Goal: Find specific page/section: Find specific page/section

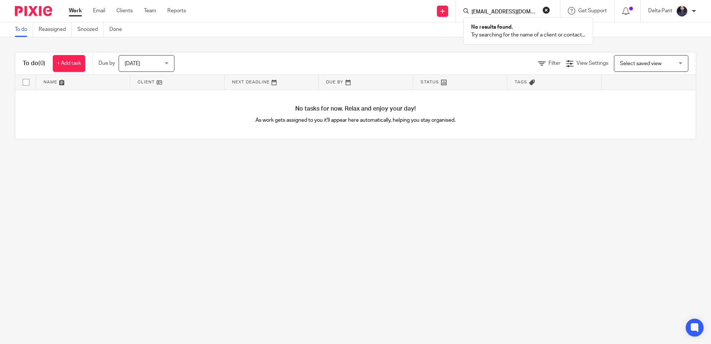
click at [548, 8] on button "reset" at bounding box center [545, 9] width 7 height 7
click at [519, 10] on input "Search" at bounding box center [504, 12] width 67 height 7
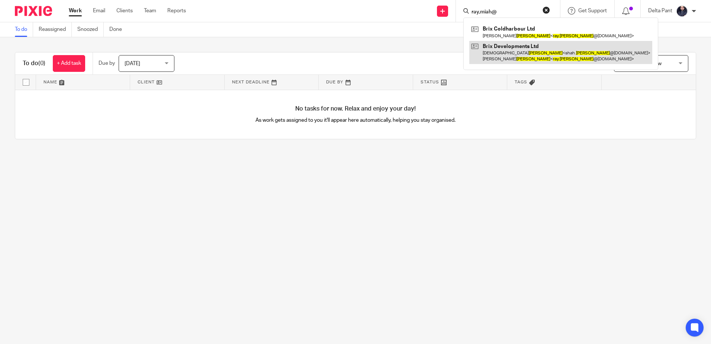
type input "ray,miah@"
click at [489, 51] on link at bounding box center [560, 52] width 183 height 23
